Goal: Information Seeking & Learning: Check status

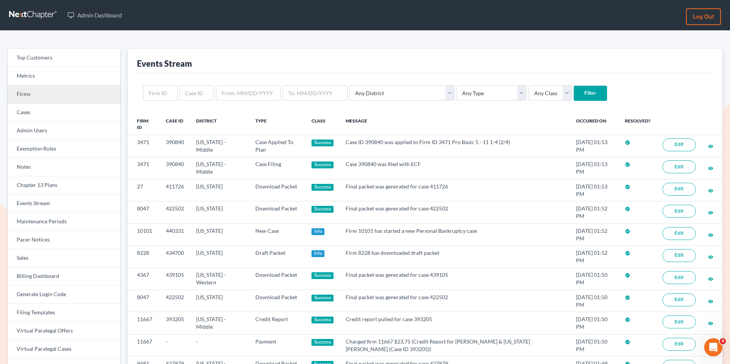
click at [90, 91] on link "Firms" at bounding box center [64, 94] width 113 height 18
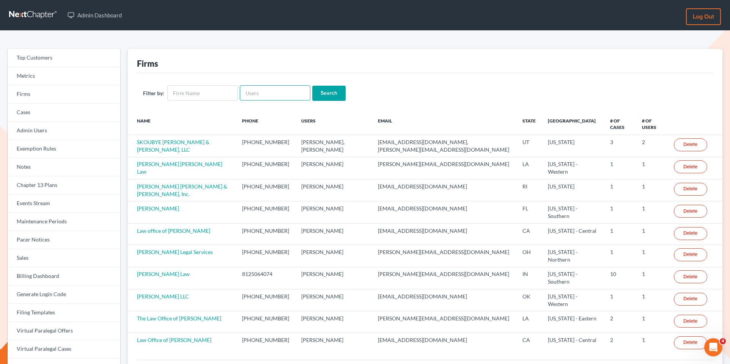
click at [261, 95] on input "text" at bounding box center [275, 92] width 71 height 15
click at [82, 203] on link "Events Stream" at bounding box center [64, 204] width 113 height 18
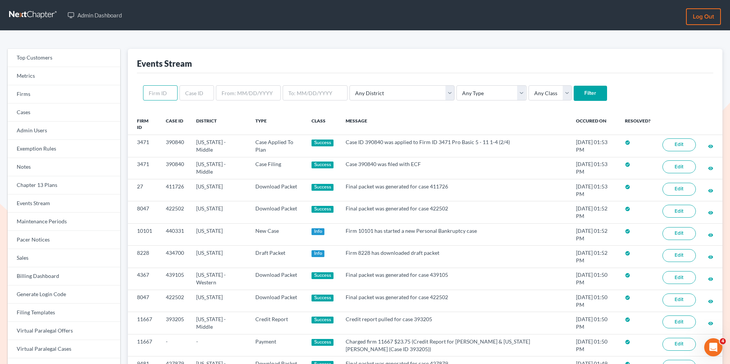
click at [166, 91] on input "text" at bounding box center [160, 92] width 35 height 15
paste input "439909"
type input "439909"
click at [574, 91] on input "Filter" at bounding box center [590, 93] width 33 height 15
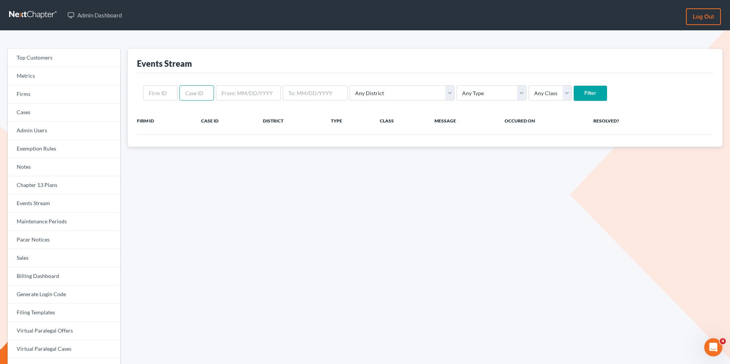
click at [189, 96] on input "text" at bounding box center [197, 92] width 35 height 15
paste input "439909"
type input "439909"
click at [574, 91] on input "Filter" at bounding box center [590, 93] width 33 height 15
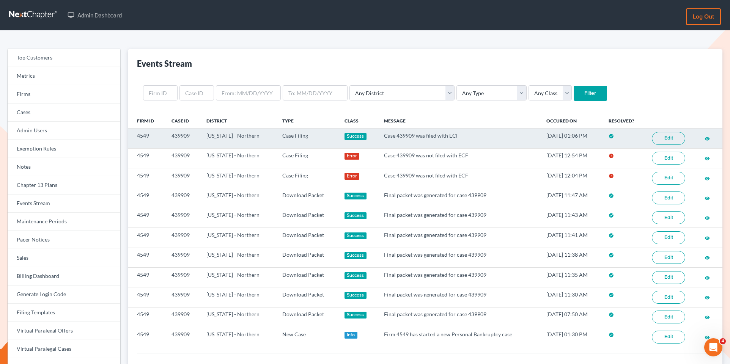
click at [675, 138] on link "Edit" at bounding box center [668, 138] width 33 height 13
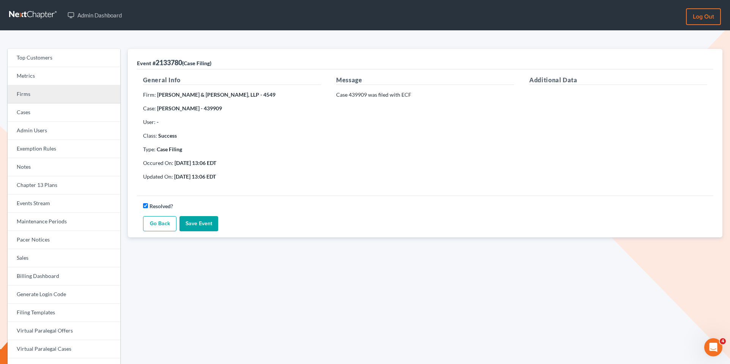
click at [49, 99] on link "Firms" at bounding box center [64, 94] width 113 height 18
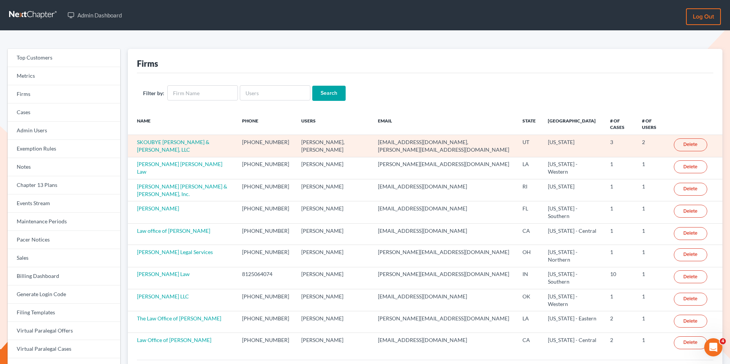
click at [189, 135] on td "SKOUBYE [PERSON_NAME] & [PERSON_NAME], LLC" at bounding box center [182, 146] width 108 height 22
click at [189, 139] on link "SKOUBYE NIELSON & JOHANSEN, LLC" at bounding box center [173, 146] width 72 height 14
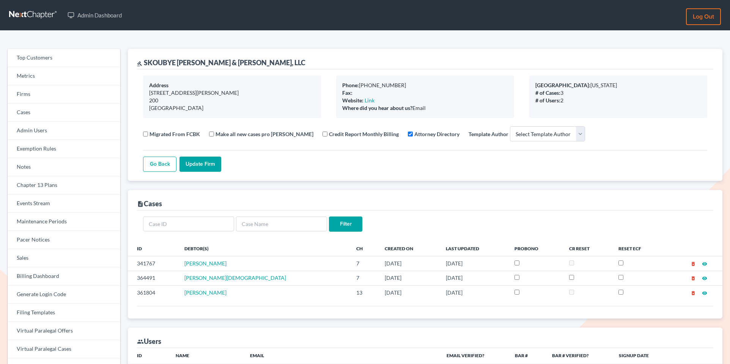
select select
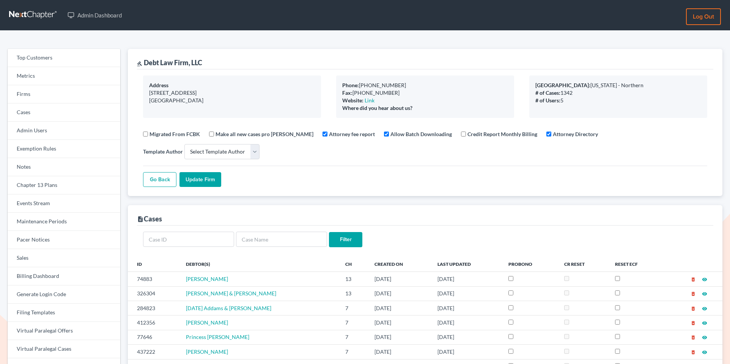
select select
click at [52, 97] on link "Firms" at bounding box center [64, 94] width 113 height 18
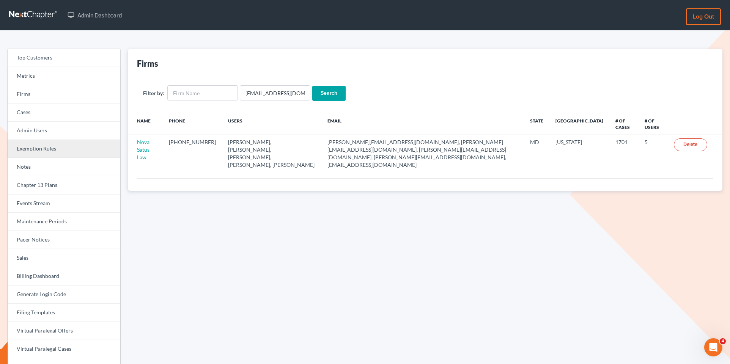
click at [64, 154] on link "Exemption Rules" at bounding box center [64, 149] width 113 height 18
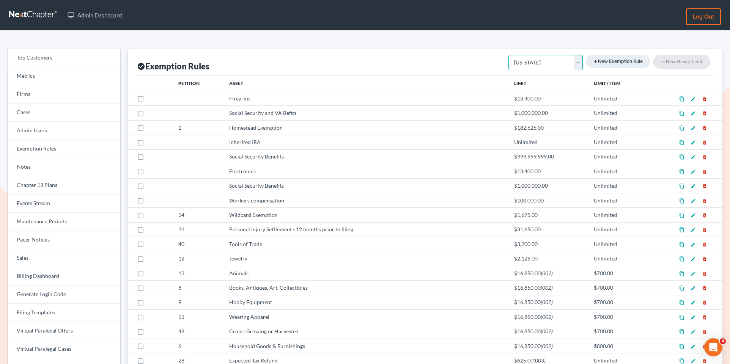
click at [574, 61] on select "Federal Non Bankruptcy Alabama Alaska Arkansas Arizona California Colorado Conn…" at bounding box center [546, 62] width 74 height 15
select select "federal"
click at [512, 55] on select "Federal Non Bankruptcy Alabama Alaska Arkansas Arizona California Colorado Conn…" at bounding box center [546, 62] width 74 height 15
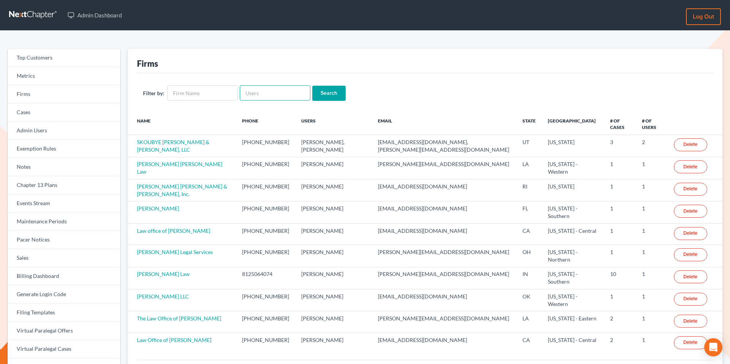
click at [277, 98] on input "text" at bounding box center [275, 92] width 71 height 15
paste input "[PERSON_NAME][EMAIL_ADDRESS][DOMAIN_NAME]"
type input "[PERSON_NAME][EMAIL_ADDRESS][DOMAIN_NAME]"
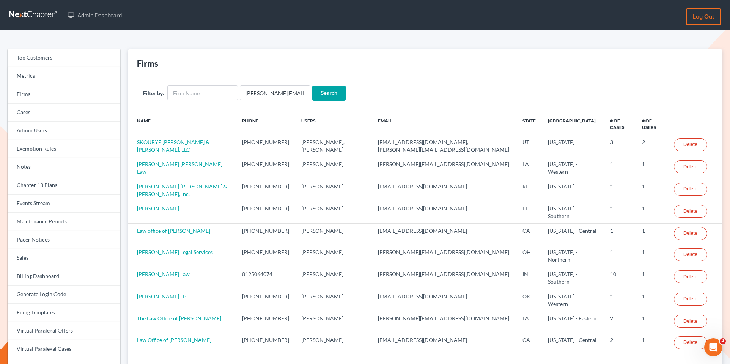
click at [332, 98] on input "Search" at bounding box center [328, 93] width 33 height 15
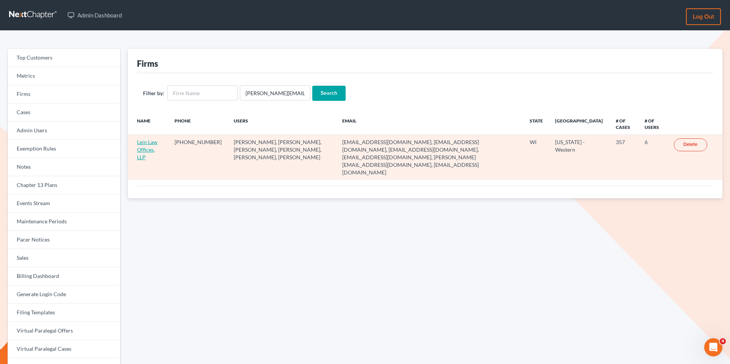
click at [150, 147] on link "Lein Law Offices, LLP" at bounding box center [147, 150] width 20 height 22
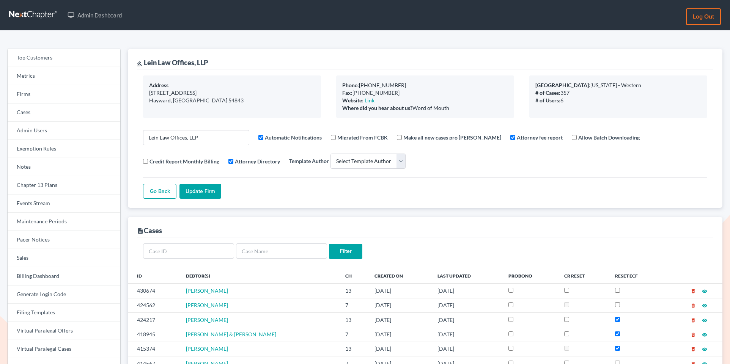
select select
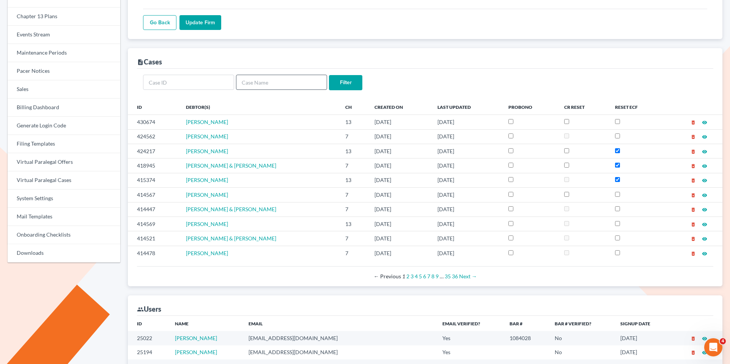
scroll to position [172, 0]
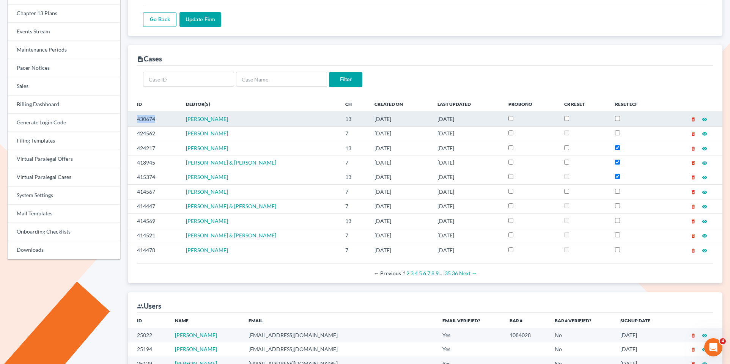
drag, startPoint x: 162, startPoint y: 117, endPoint x: 131, endPoint y: 117, distance: 31.1
click at [131, 117] on td "430674" at bounding box center [154, 119] width 52 height 14
copy td "430674"
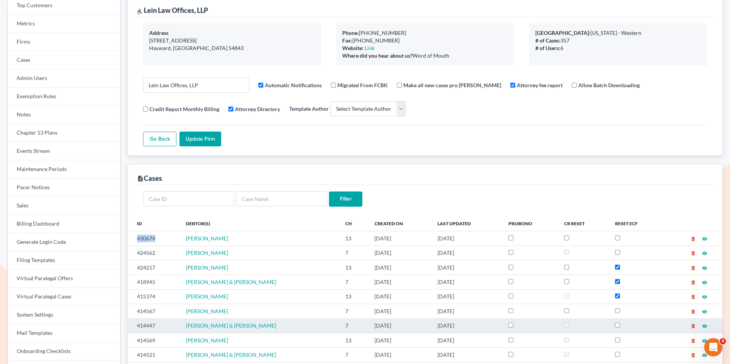
scroll to position [0, 0]
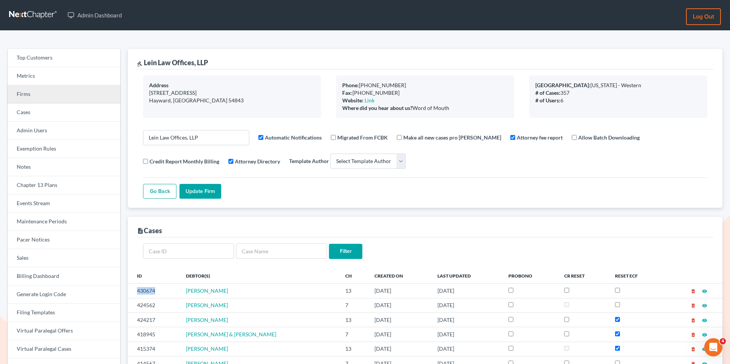
click at [58, 98] on link "Firms" at bounding box center [64, 94] width 113 height 18
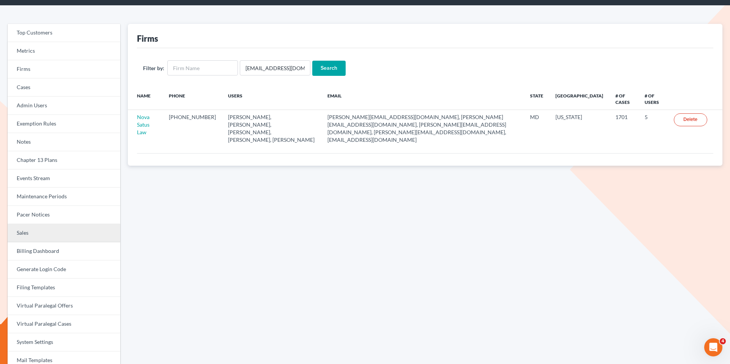
scroll to position [28, 0]
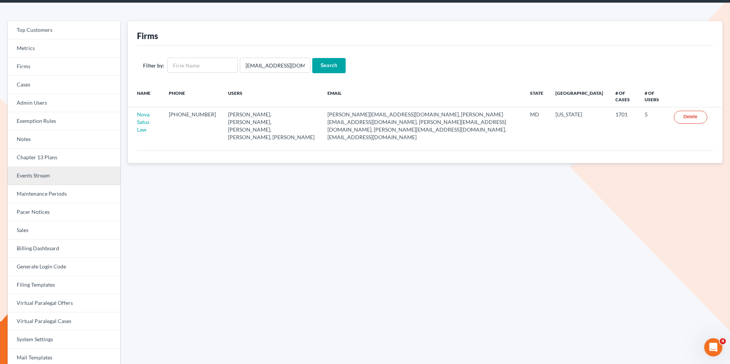
click at [66, 172] on link "Events Stream" at bounding box center [64, 176] width 113 height 18
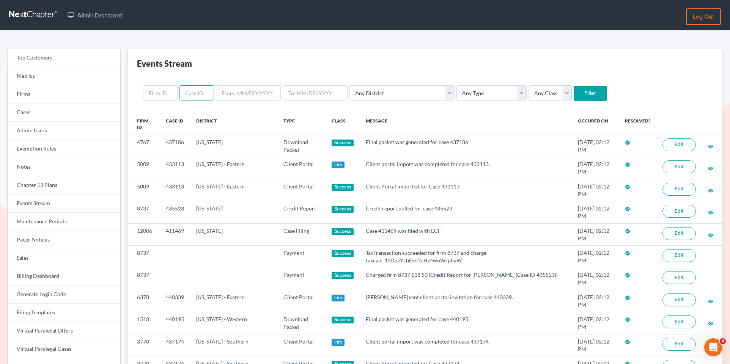
click at [192, 88] on input "text" at bounding box center [197, 92] width 35 height 15
paste input "430674"
type input "430674"
click at [574, 93] on input "Filter" at bounding box center [590, 93] width 33 height 15
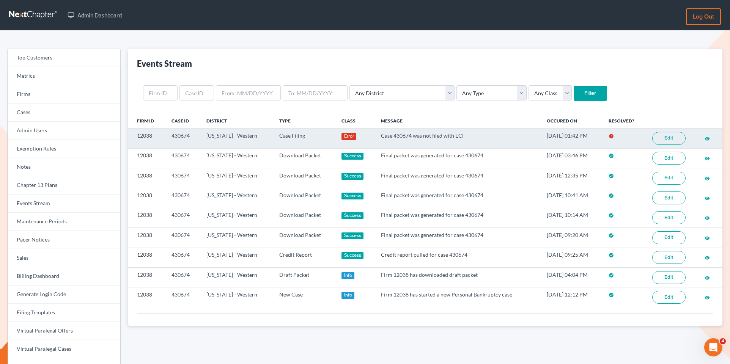
click at [670, 139] on link "Edit" at bounding box center [668, 138] width 33 height 13
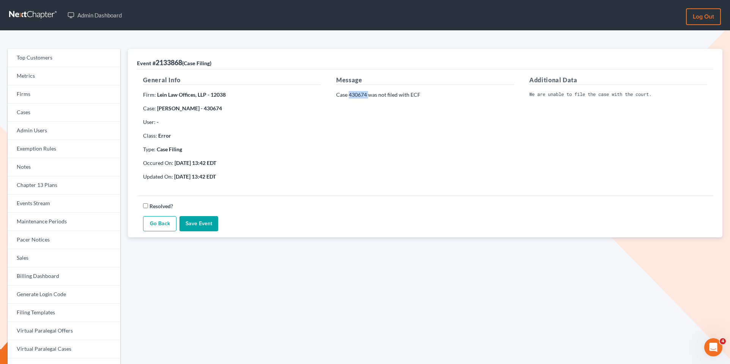
drag, startPoint x: 368, startPoint y: 95, endPoint x: 350, endPoint y: 94, distance: 18.2
click at [350, 94] on p "Case 430674 was not filed with ECF" at bounding box center [425, 95] width 178 height 8
copy p "430674"
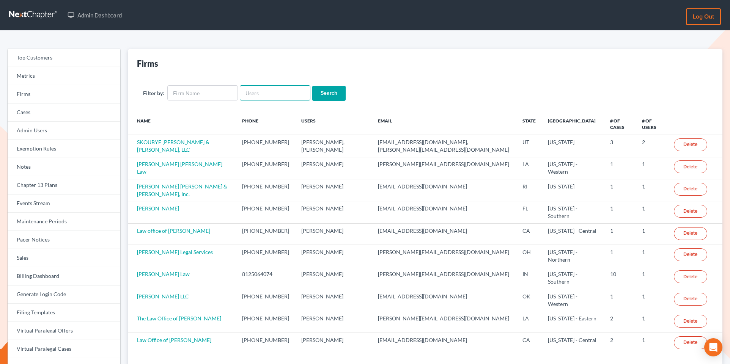
click at [250, 98] on input "text" at bounding box center [275, 92] width 71 height 15
paste input "[PERSON_NAME][EMAIL_ADDRESS][DOMAIN_NAME]"
type input "[PERSON_NAME][EMAIL_ADDRESS][DOMAIN_NAME]"
click at [325, 91] on input "Search" at bounding box center [328, 93] width 33 height 15
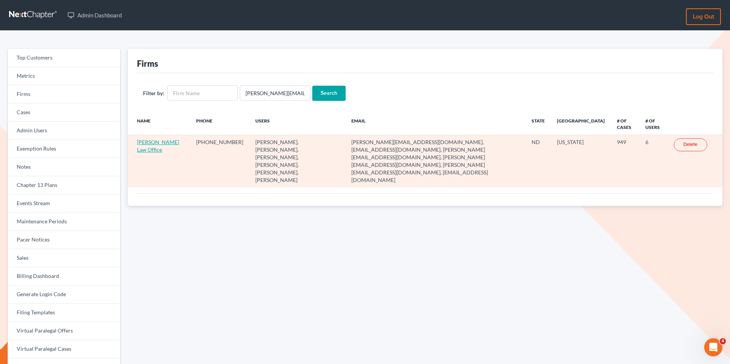
click at [147, 143] on link "[PERSON_NAME] Law Office" at bounding box center [158, 146] width 42 height 14
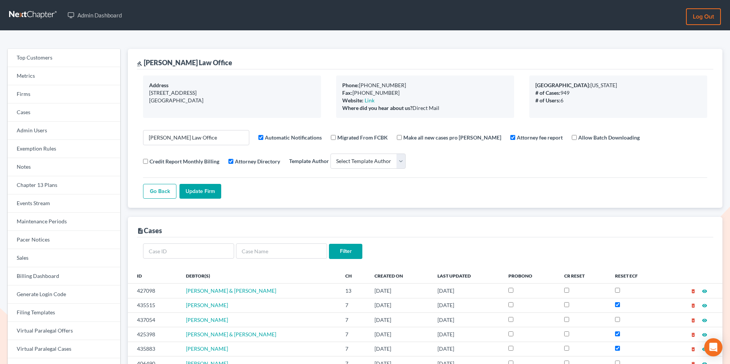
select select
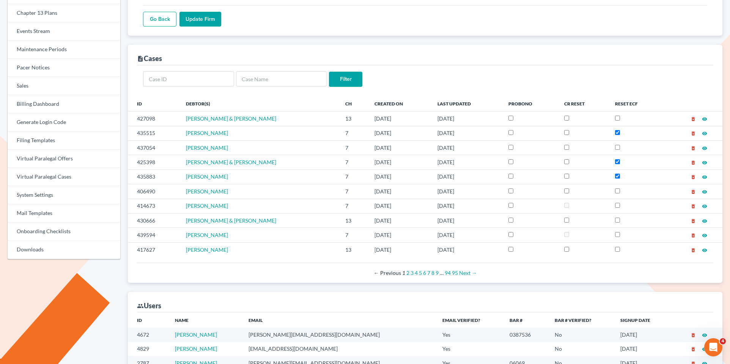
scroll to position [175, 0]
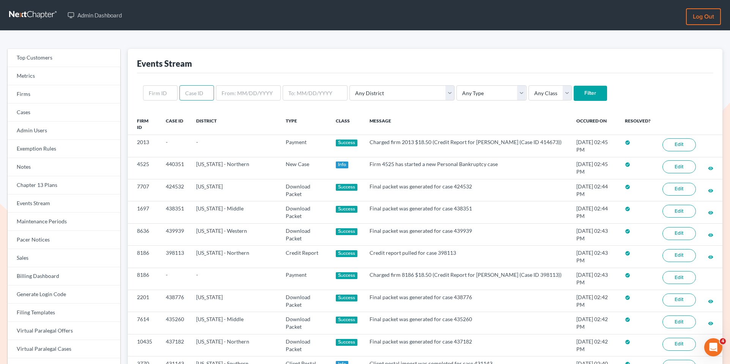
click at [191, 98] on input "text" at bounding box center [197, 92] width 35 height 15
click at [48, 94] on link "Firms" at bounding box center [64, 94] width 113 height 18
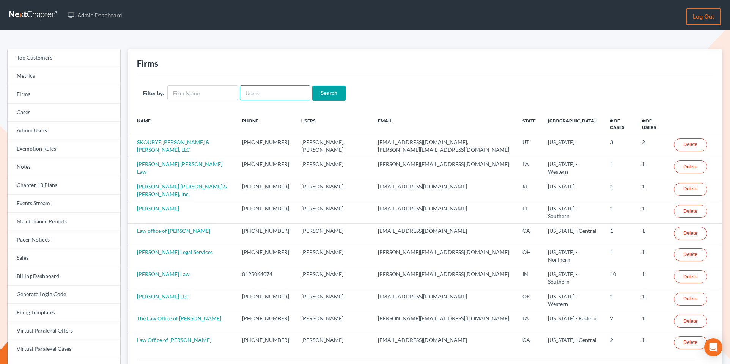
click at [285, 91] on input "text" at bounding box center [275, 92] width 71 height 15
paste input "sara@bulielaw.com"
type input "sara@bulielaw.com"
click at [324, 92] on input "Search" at bounding box center [328, 93] width 33 height 15
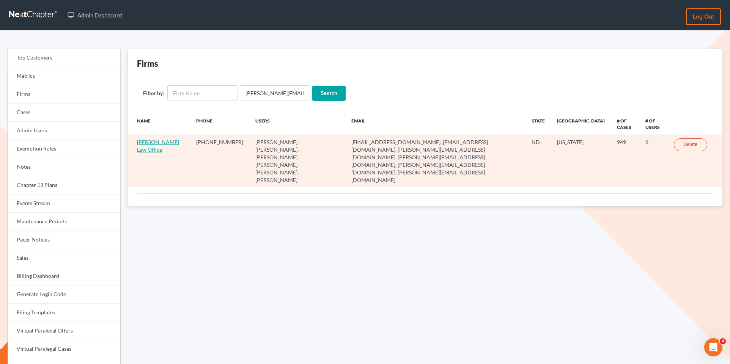
click at [156, 140] on link "Bulie Diaz Law Office" at bounding box center [158, 146] width 42 height 14
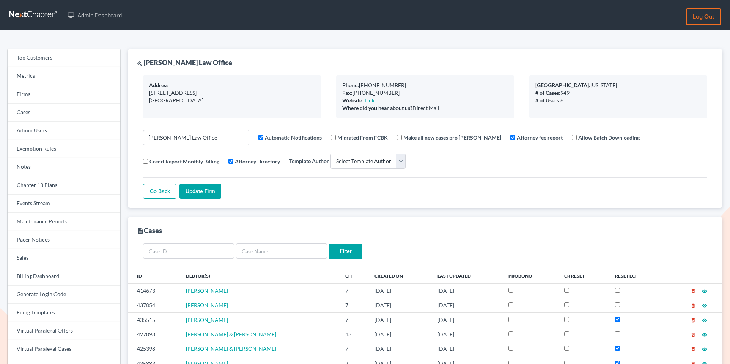
select select
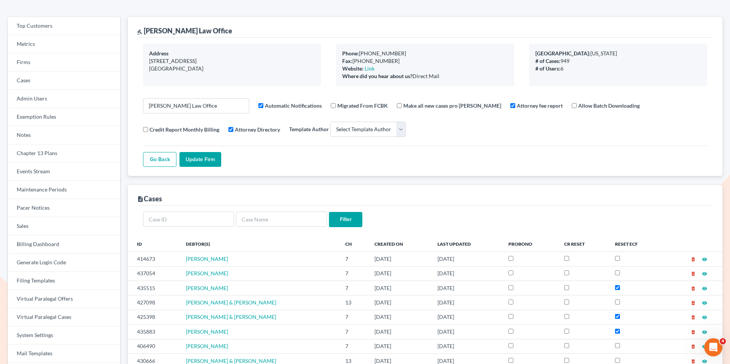
click at [305, 186] on div "description Cases" at bounding box center [425, 195] width 577 height 20
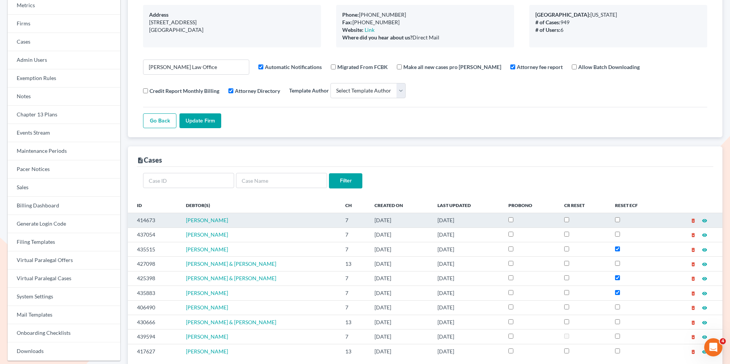
scroll to position [114, 0]
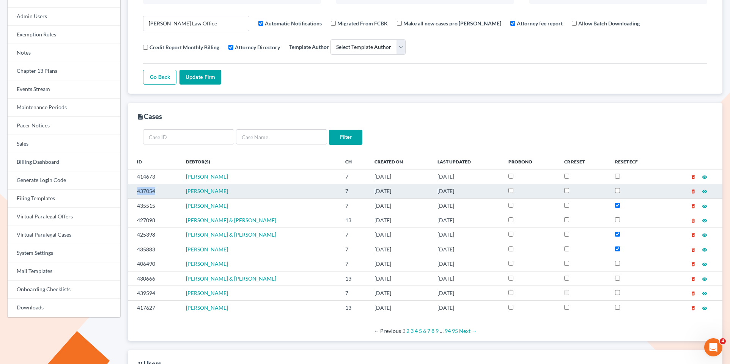
drag, startPoint x: 161, startPoint y: 188, endPoint x: 133, endPoint y: 187, distance: 28.1
click at [133, 188] on td "437054" at bounding box center [154, 191] width 52 height 14
copy td "437054"
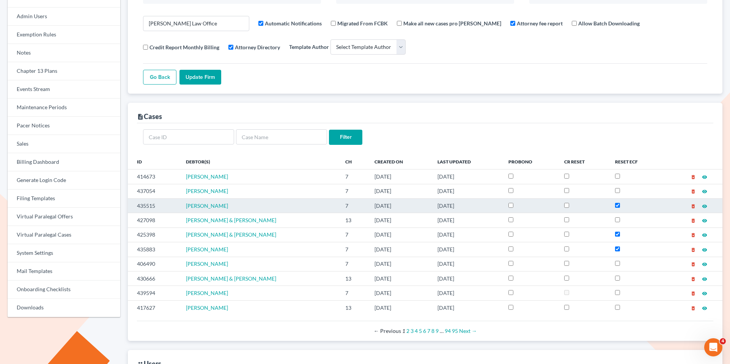
click at [163, 203] on td "435515" at bounding box center [154, 205] width 52 height 14
drag, startPoint x: 163, startPoint y: 203, endPoint x: 133, endPoint y: 202, distance: 29.6
click at [133, 202] on td "435515" at bounding box center [154, 205] width 52 height 14
copy td "435515"
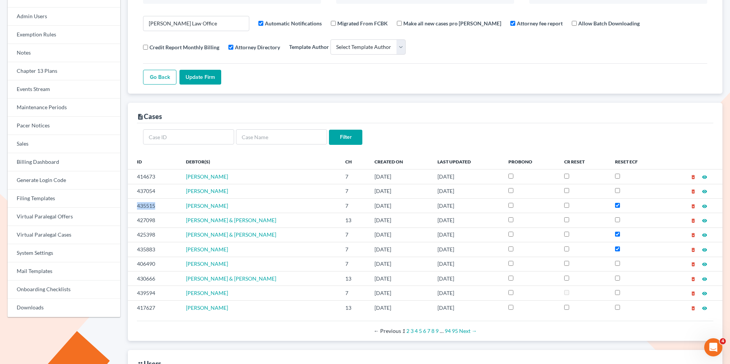
scroll to position [0, 0]
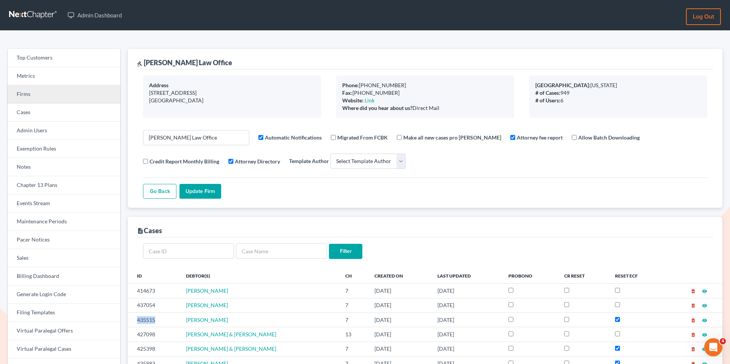
click at [67, 92] on link "Firms" at bounding box center [64, 94] width 113 height 18
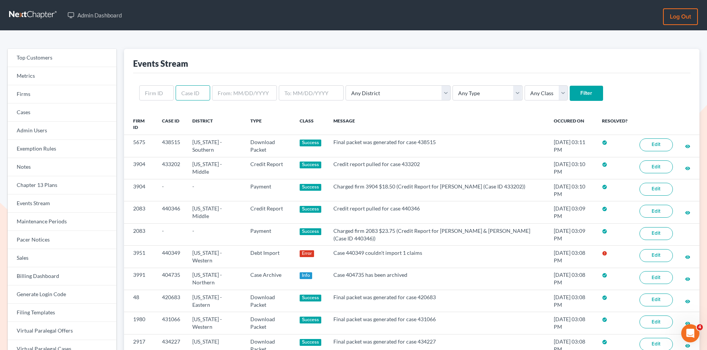
click at [180, 95] on input "text" at bounding box center [193, 92] width 35 height 15
paste input "430674"
type input "430674"
click at [570, 99] on input "Filter" at bounding box center [586, 93] width 33 height 15
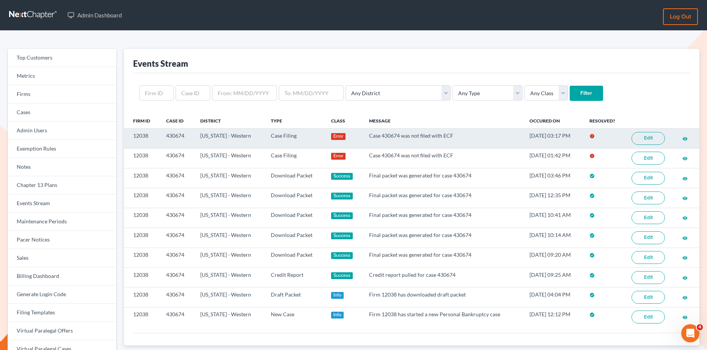
click at [187, 136] on td "430674" at bounding box center [177, 139] width 34 height 20
drag, startPoint x: 187, startPoint y: 136, endPoint x: 166, endPoint y: 136, distance: 20.9
click at [166, 136] on td "430674" at bounding box center [177, 139] width 34 height 20
copy td "430674"
click at [654, 138] on link "Edit" at bounding box center [648, 138] width 33 height 13
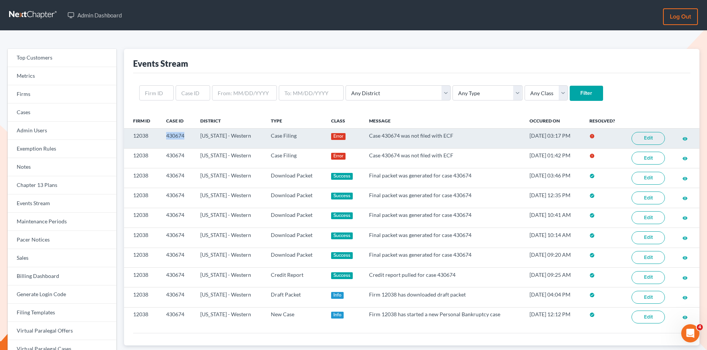
click at [654, 138] on link "Edit" at bounding box center [648, 138] width 33 height 13
